Goal: Navigation & Orientation: Go to known website

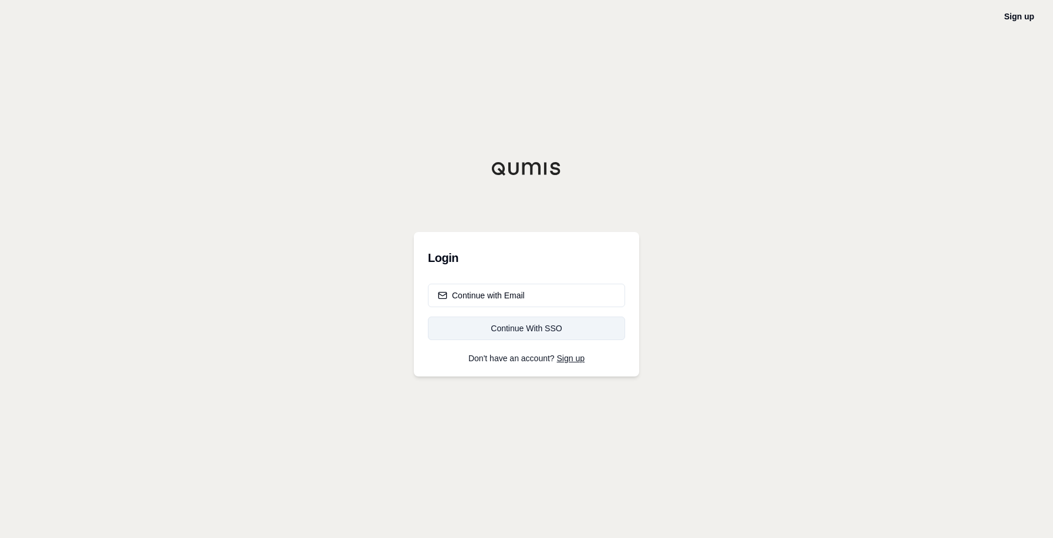
click at [536, 324] on div "Continue With SSO" at bounding box center [526, 328] width 177 height 12
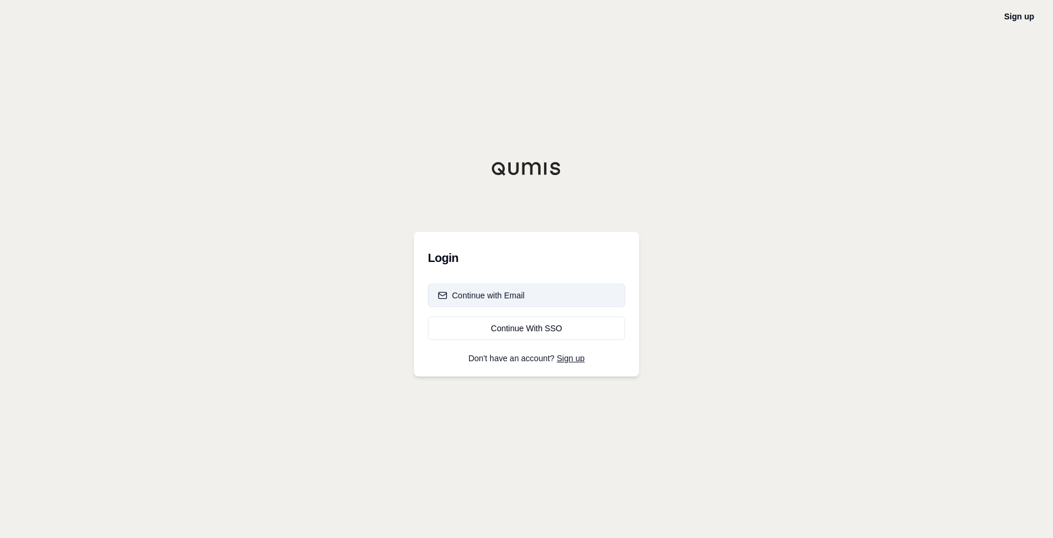
click at [487, 298] on div "Continue with Email" at bounding box center [481, 295] width 87 height 12
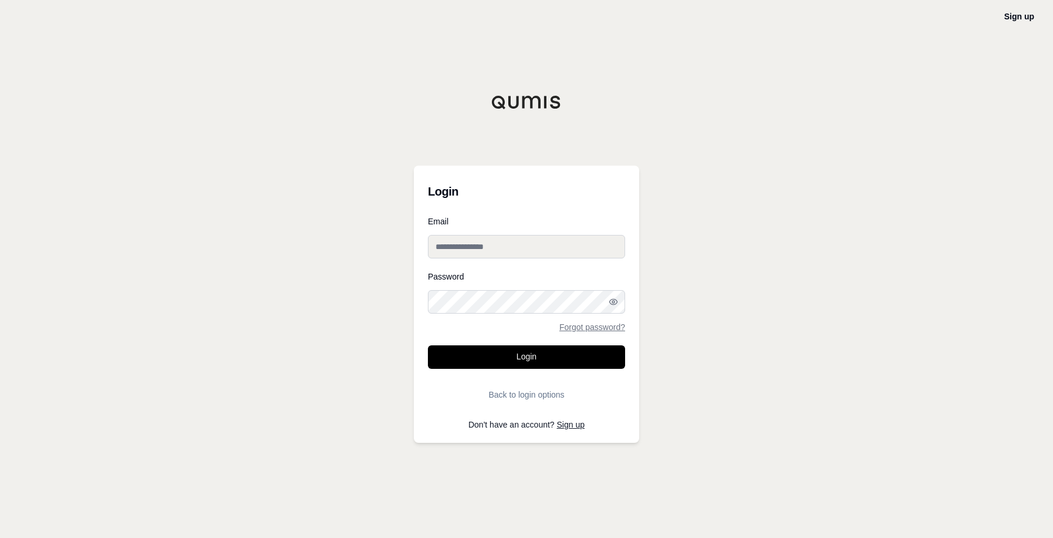
click at [483, 253] on input "Email" at bounding box center [526, 246] width 197 height 23
type input "**********"
click at [486, 358] on button "Login" at bounding box center [526, 356] width 197 height 23
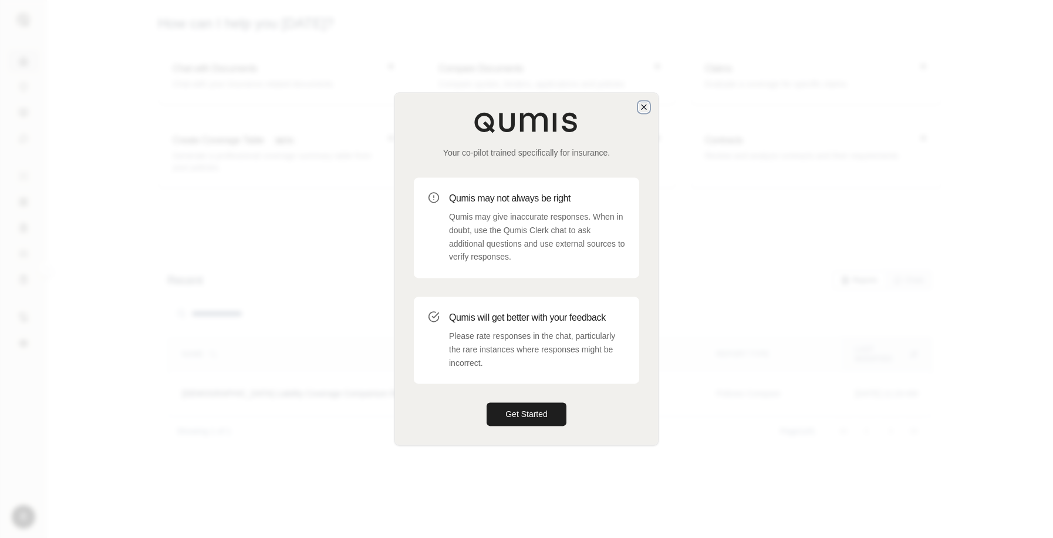
click at [645, 105] on icon "button" at bounding box center [643, 106] width 9 height 9
